Goal: Navigation & Orientation: Find specific page/section

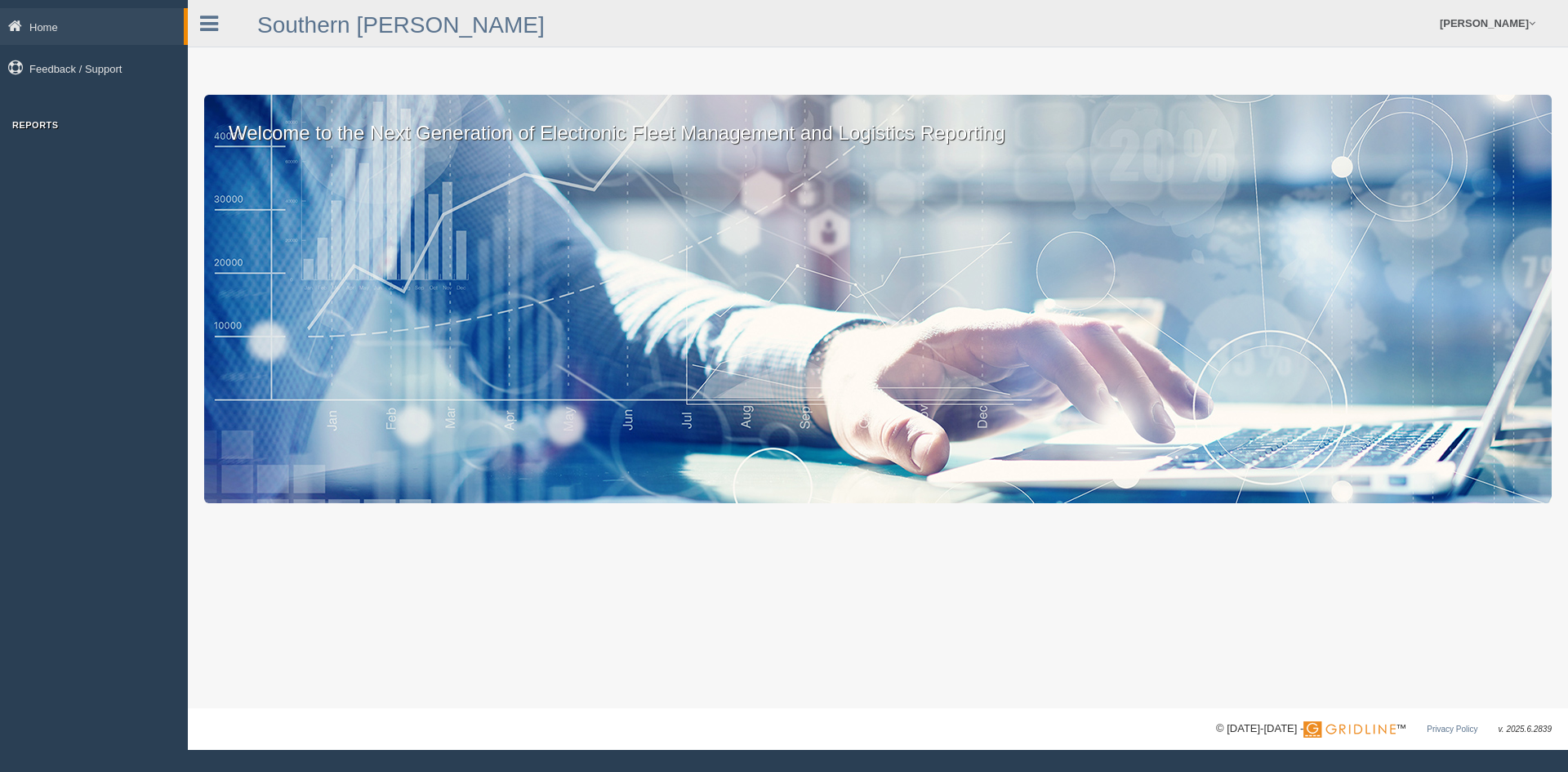
click at [44, 116] on div "Home Feedback / Support Reports" at bounding box center [94, 73] width 188 height 130
click at [44, 128] on h3 "Reports" at bounding box center [94, 124] width 188 height 10
click at [211, 28] on icon at bounding box center [209, 24] width 18 height 21
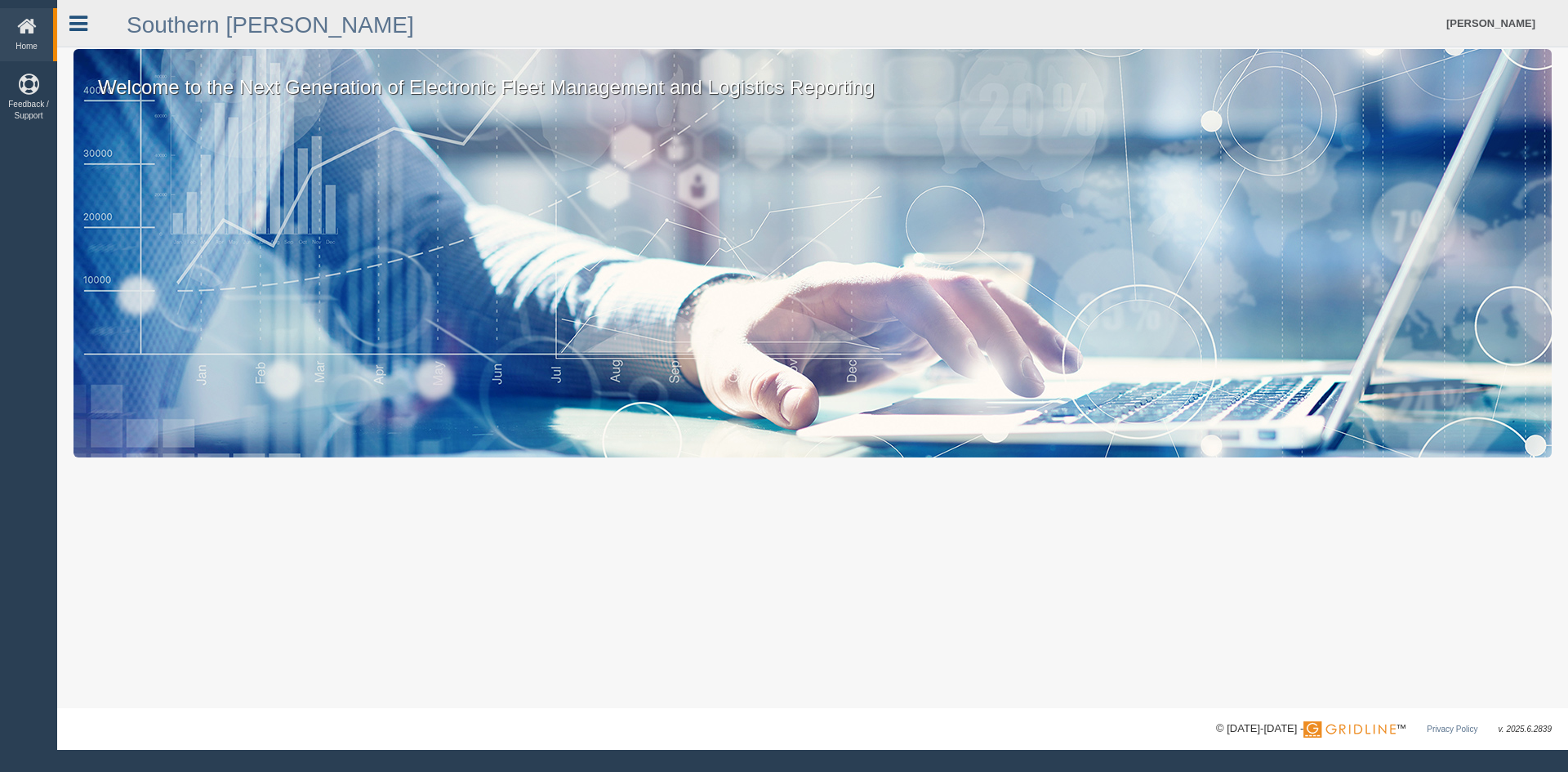
click at [70, 21] on icon at bounding box center [78, 24] width 18 height 21
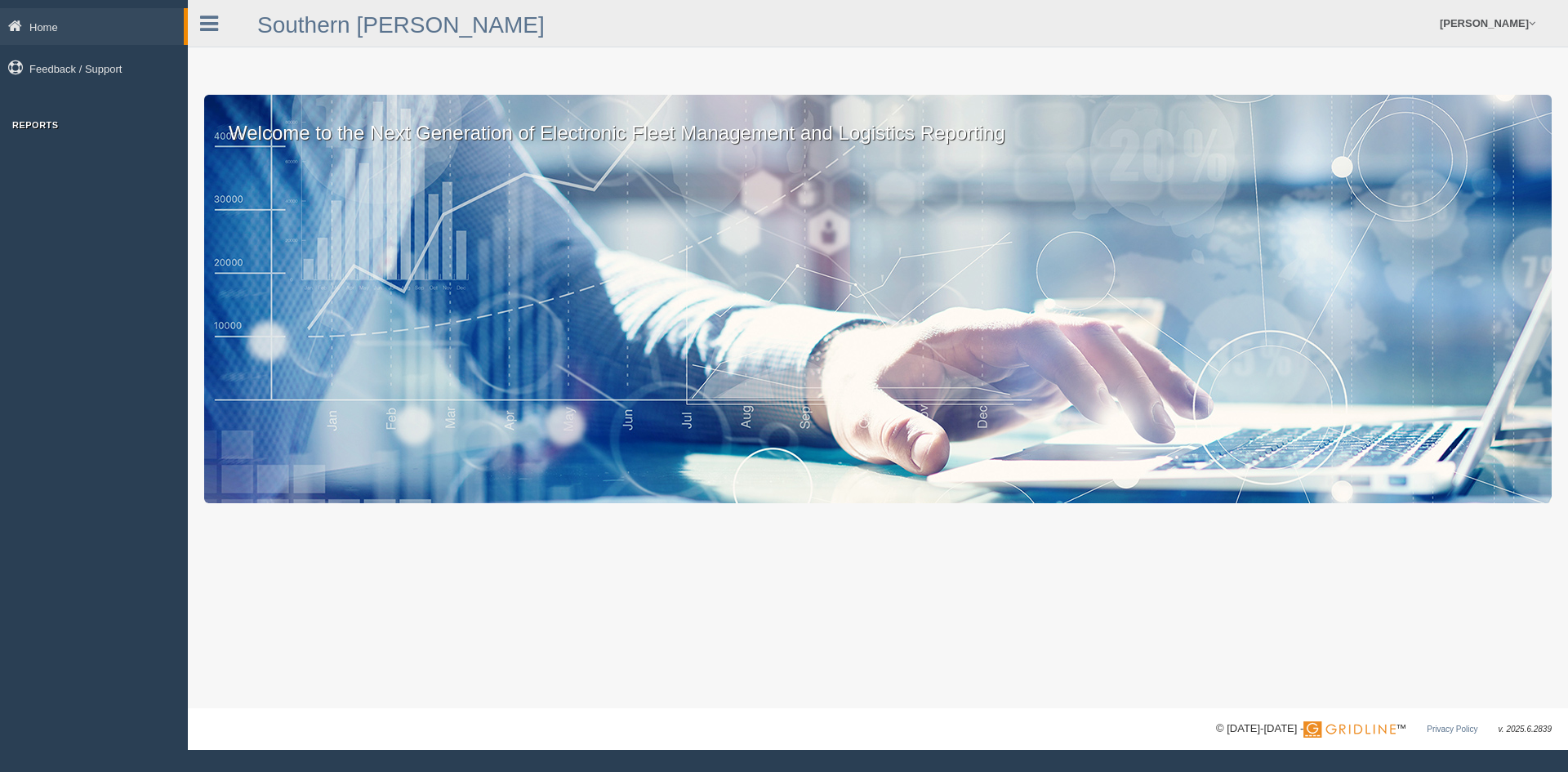
click at [52, 122] on h3 "Reports" at bounding box center [94, 124] width 188 height 10
click at [48, 124] on h3 "Reports" at bounding box center [94, 124] width 188 height 10
click at [72, 215] on div "Home Feedback / Support Reports" at bounding box center [94, 386] width 188 height 772
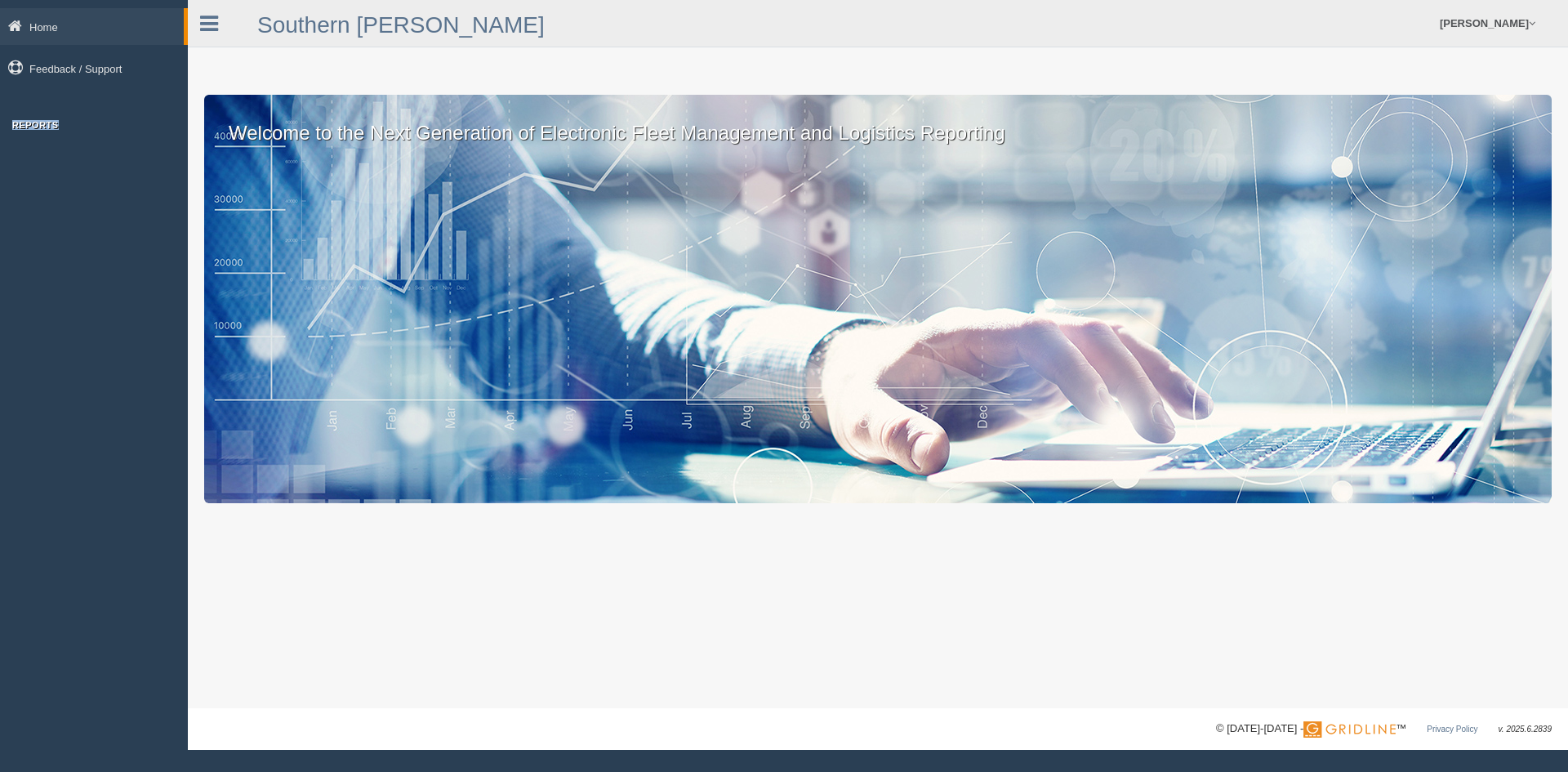
drag, startPoint x: 72, startPoint y: 215, endPoint x: 99, endPoint y: 179, distance: 45.0
click at [74, 215] on div "Home Feedback / Support Reports" at bounding box center [94, 386] width 188 height 772
click at [209, 20] on icon at bounding box center [209, 24] width 18 height 21
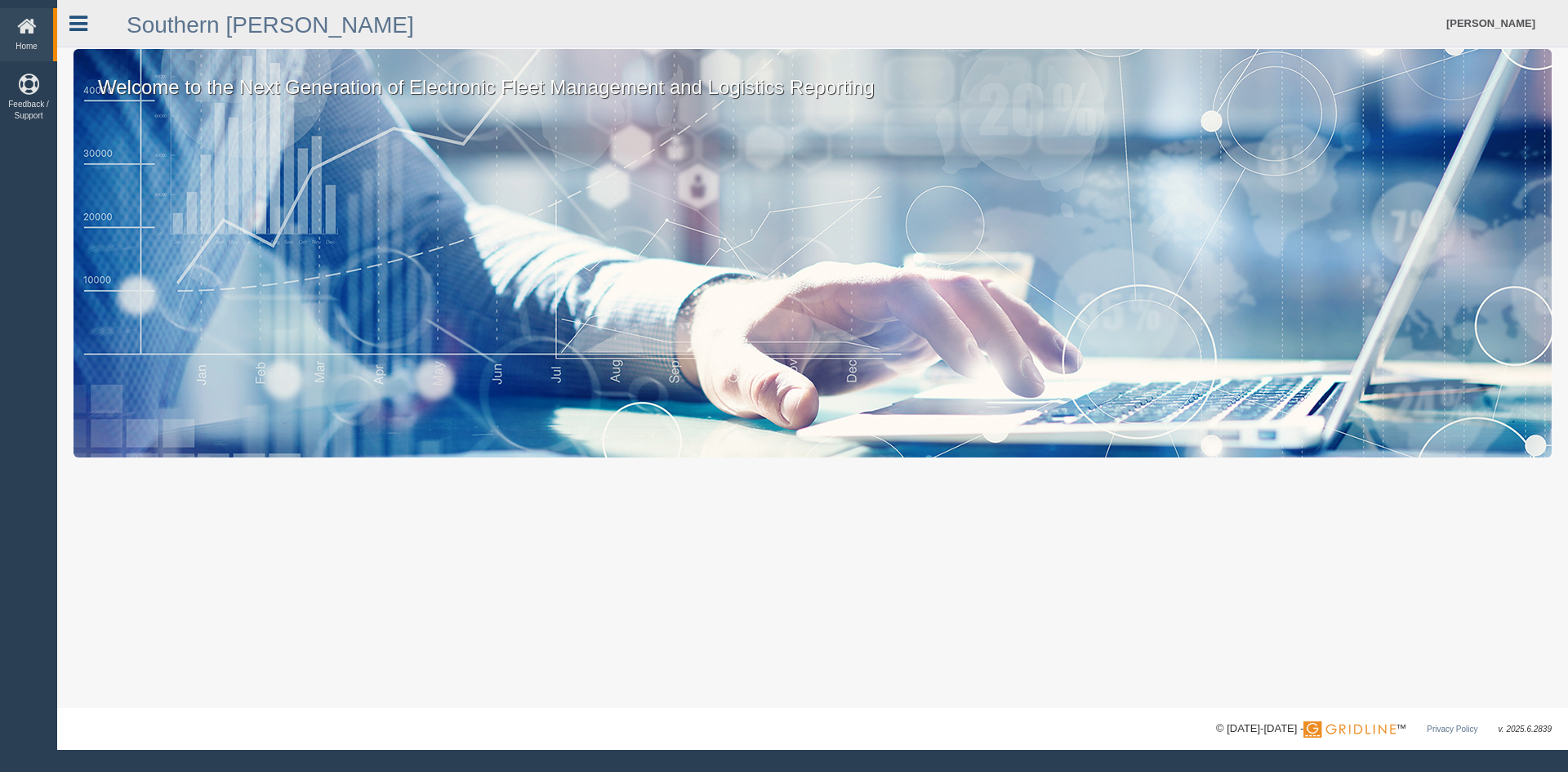
click at [84, 25] on icon at bounding box center [78, 24] width 18 height 21
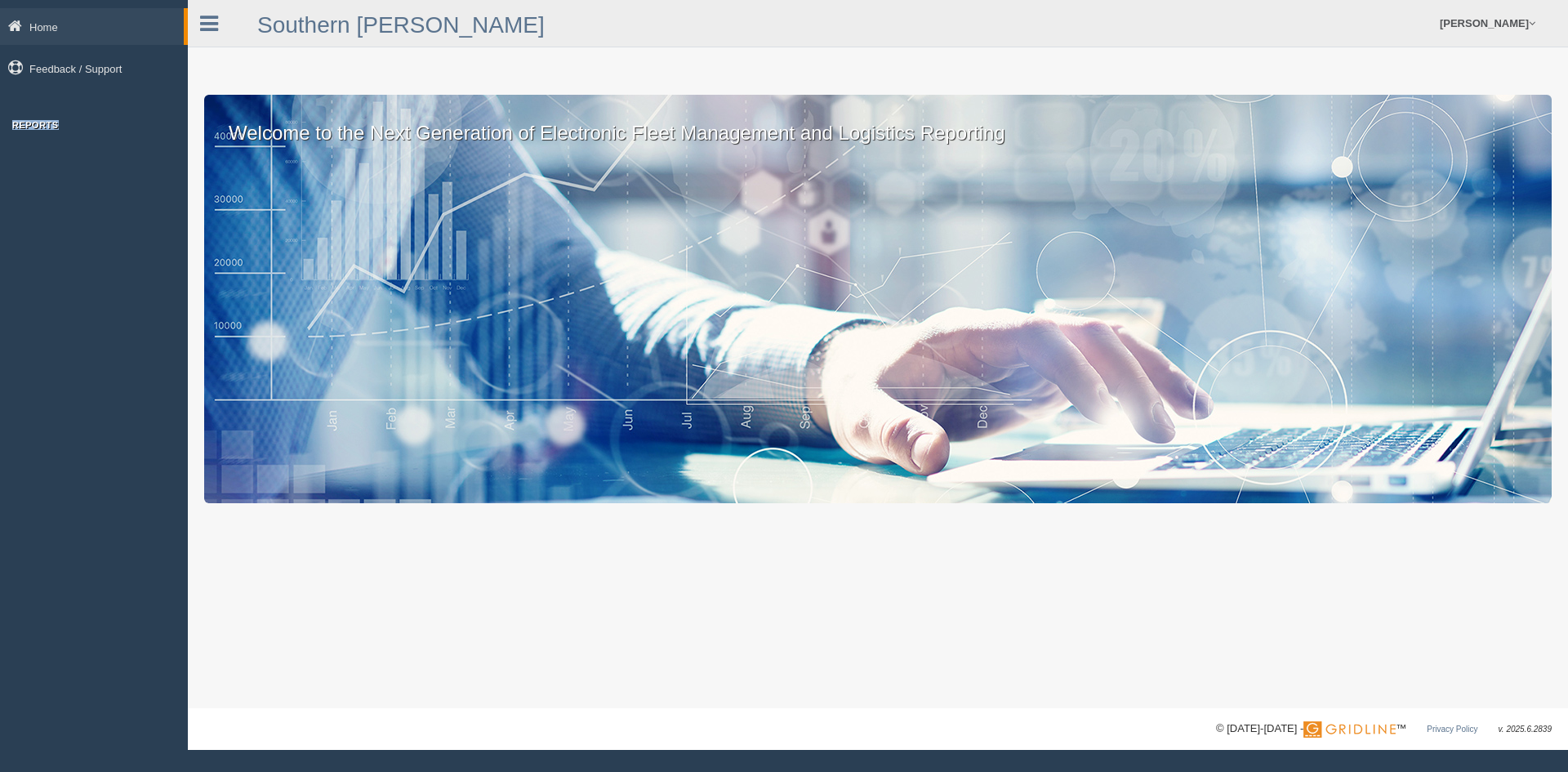
click at [58, 118] on div "Home Feedback / Support Reports" at bounding box center [94, 73] width 188 height 130
drag, startPoint x: 825, startPoint y: 397, endPoint x: 760, endPoint y: 108, distance: 296.2
click at [825, 390] on div "Welcome to the Next Generation of Electronic Fleet Management and Logistics Rep…" at bounding box center [877, 298] width 1347 height 408
